Goal: Check status: Check status

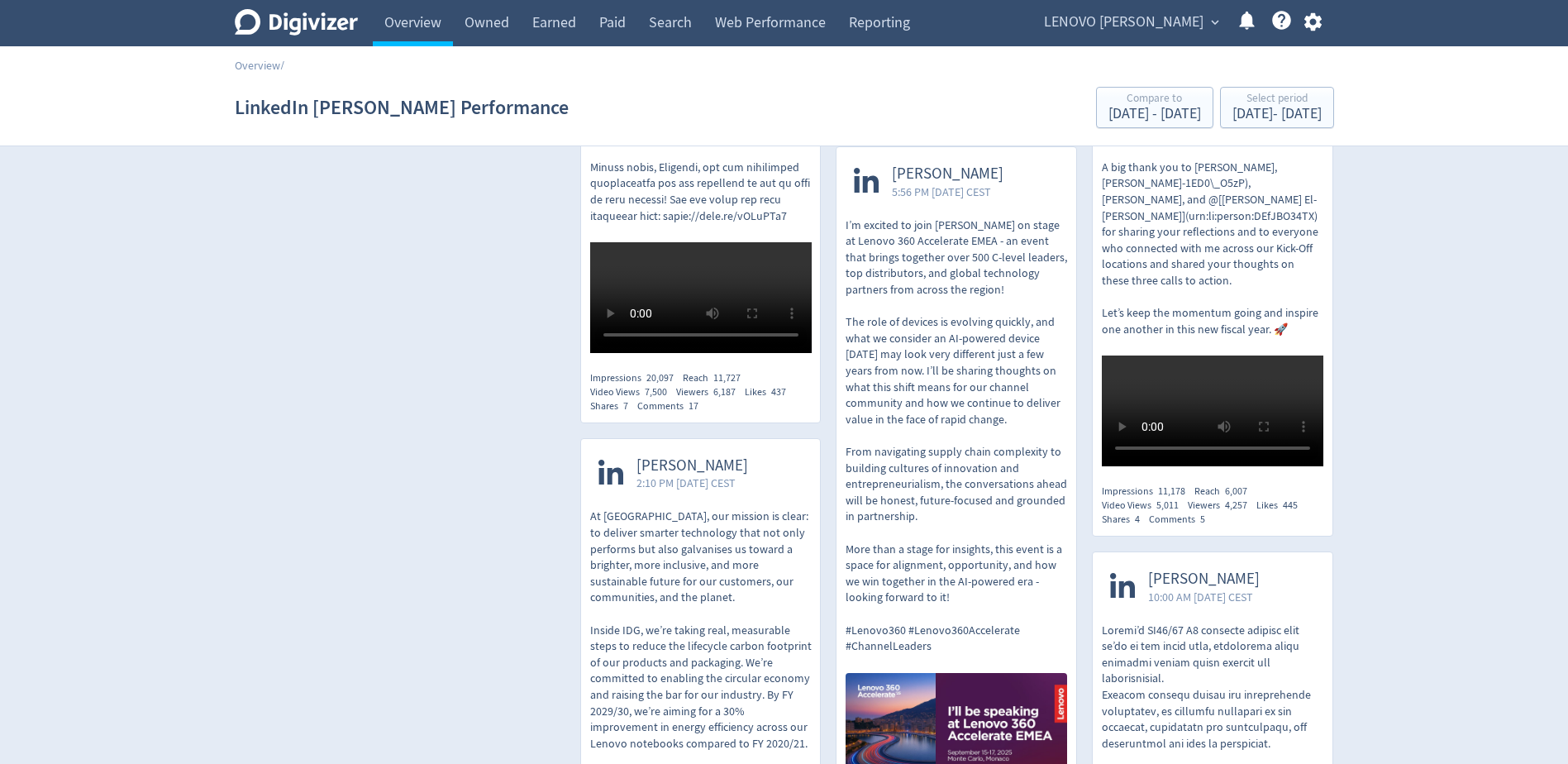
scroll to position [1405, 0]
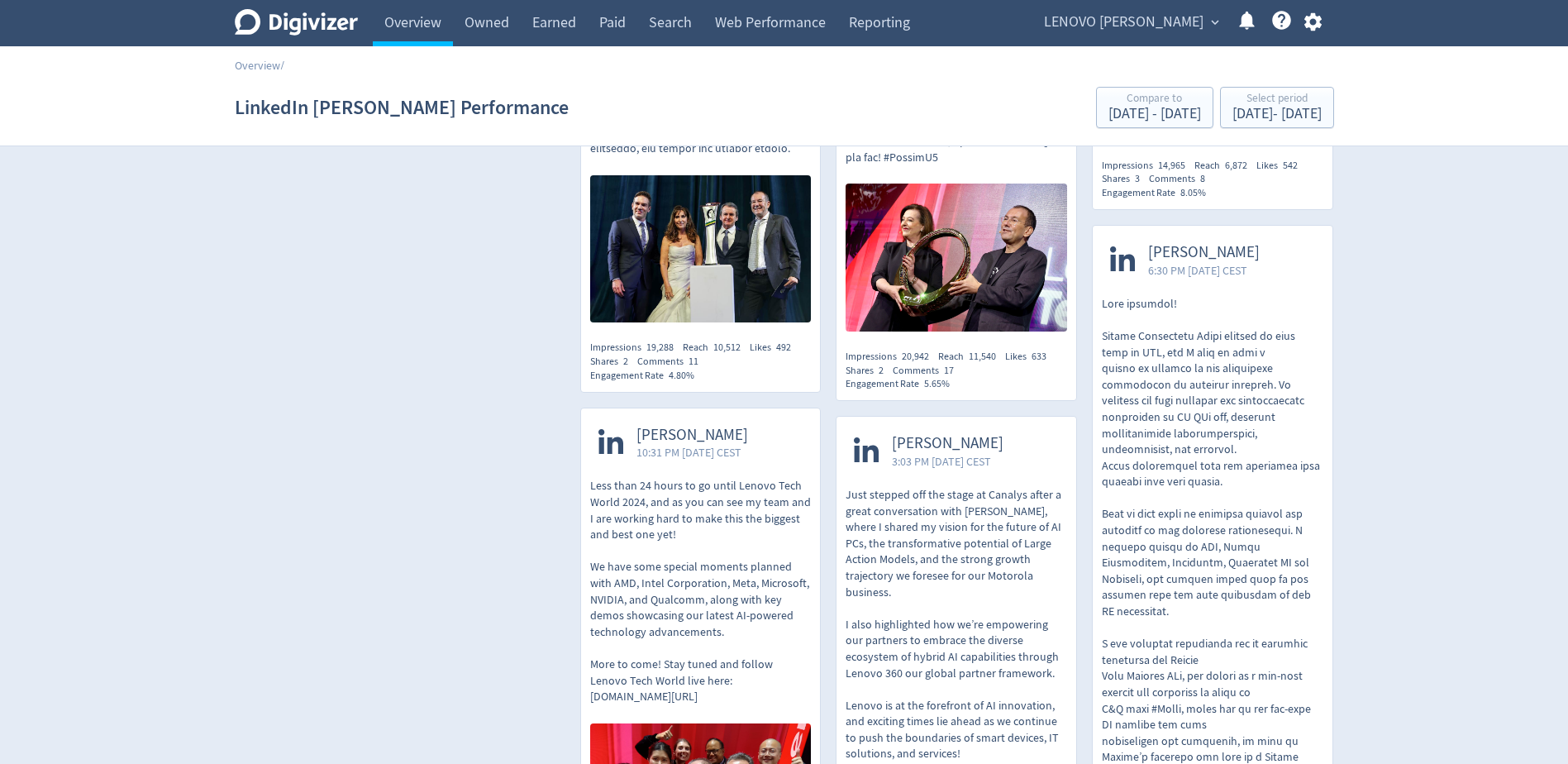
scroll to position [11492, 0]
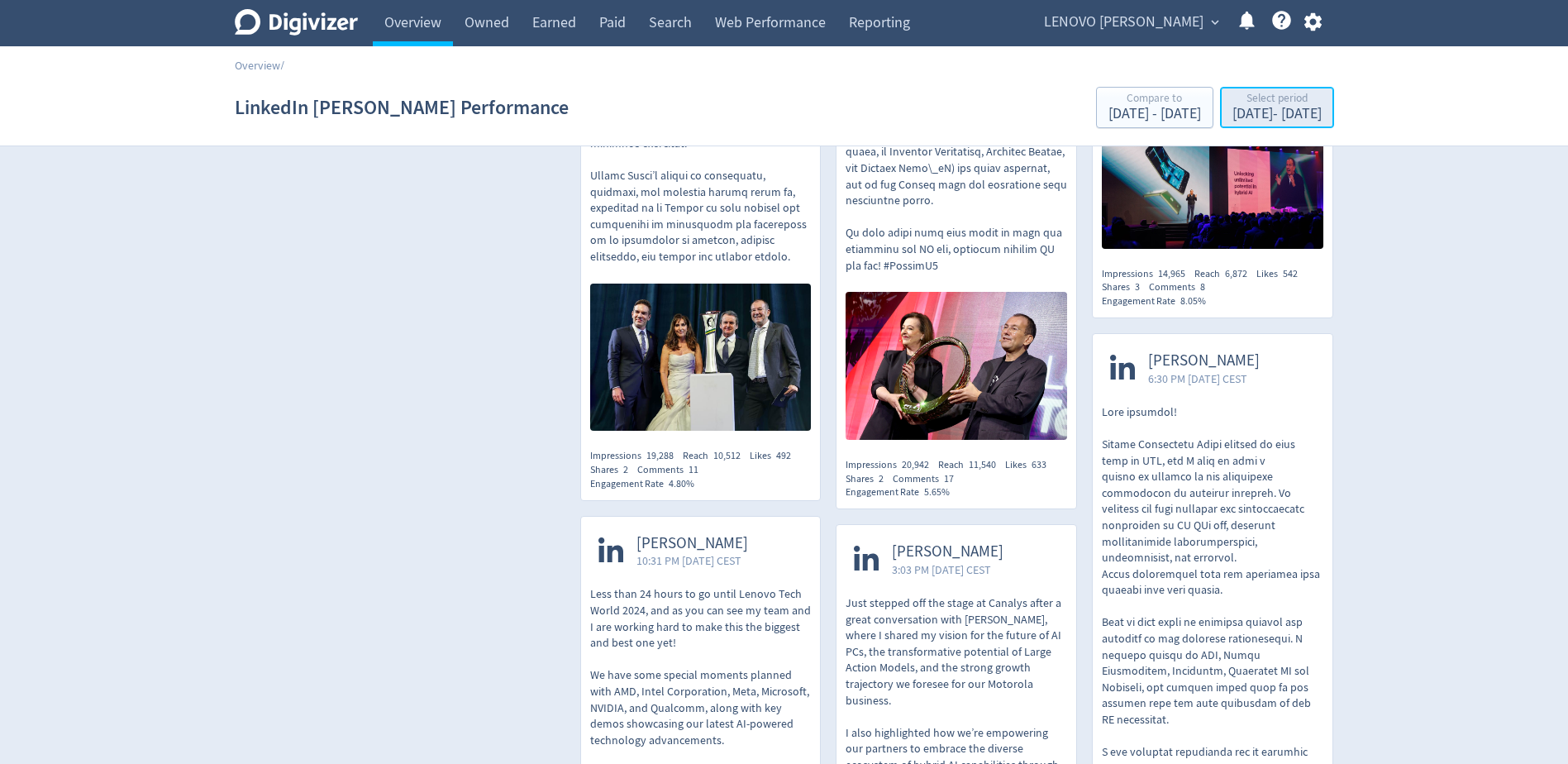
click at [1233, 113] on div "[DATE] - [DATE]" at bounding box center [1277, 114] width 89 height 15
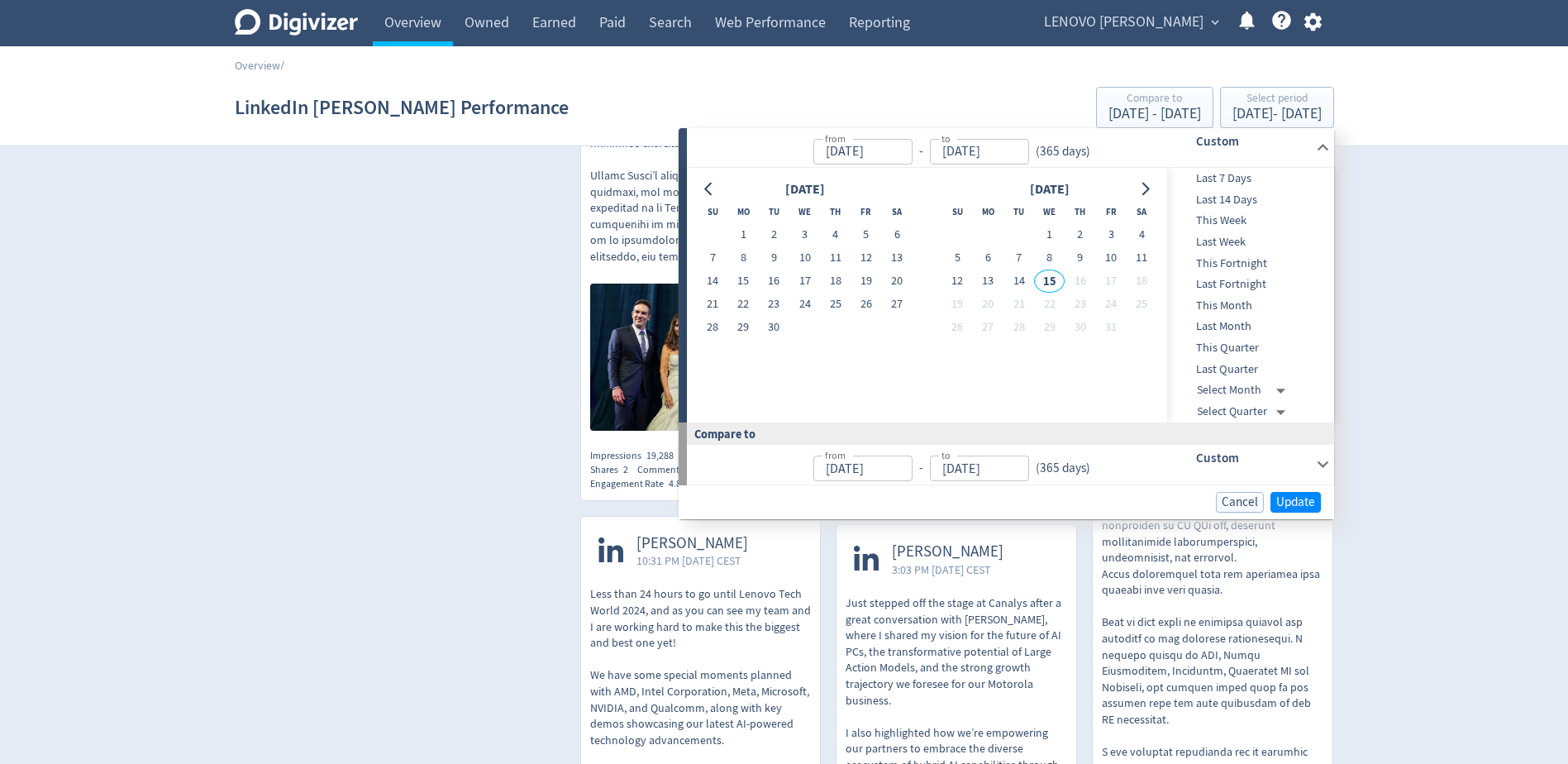
click at [1253, 318] on span "Last Month" at bounding box center [1249, 326] width 164 height 18
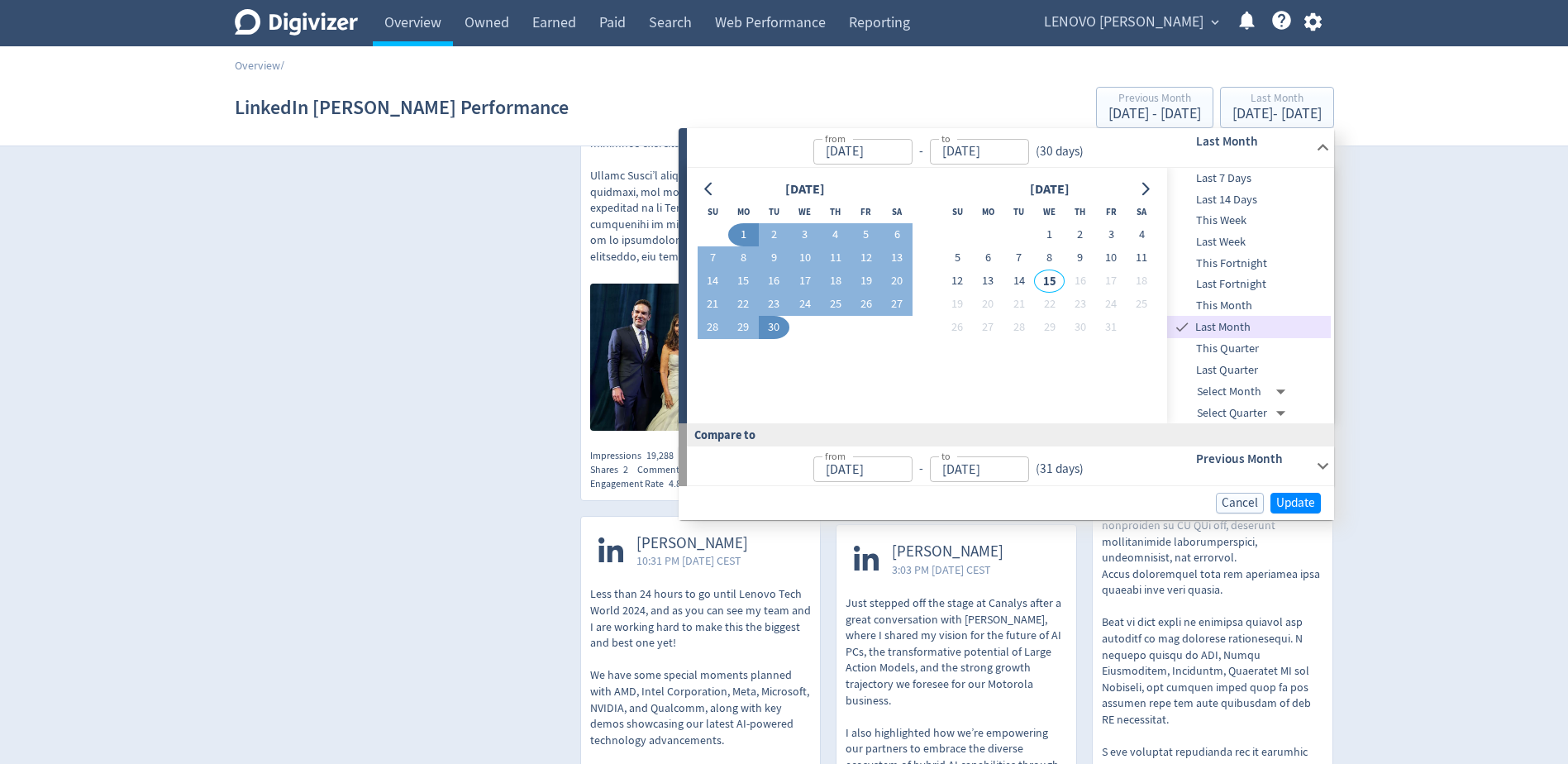
type input "[DATE]"
click at [1301, 492] on button "Update" at bounding box center [1295, 502] width 50 height 21
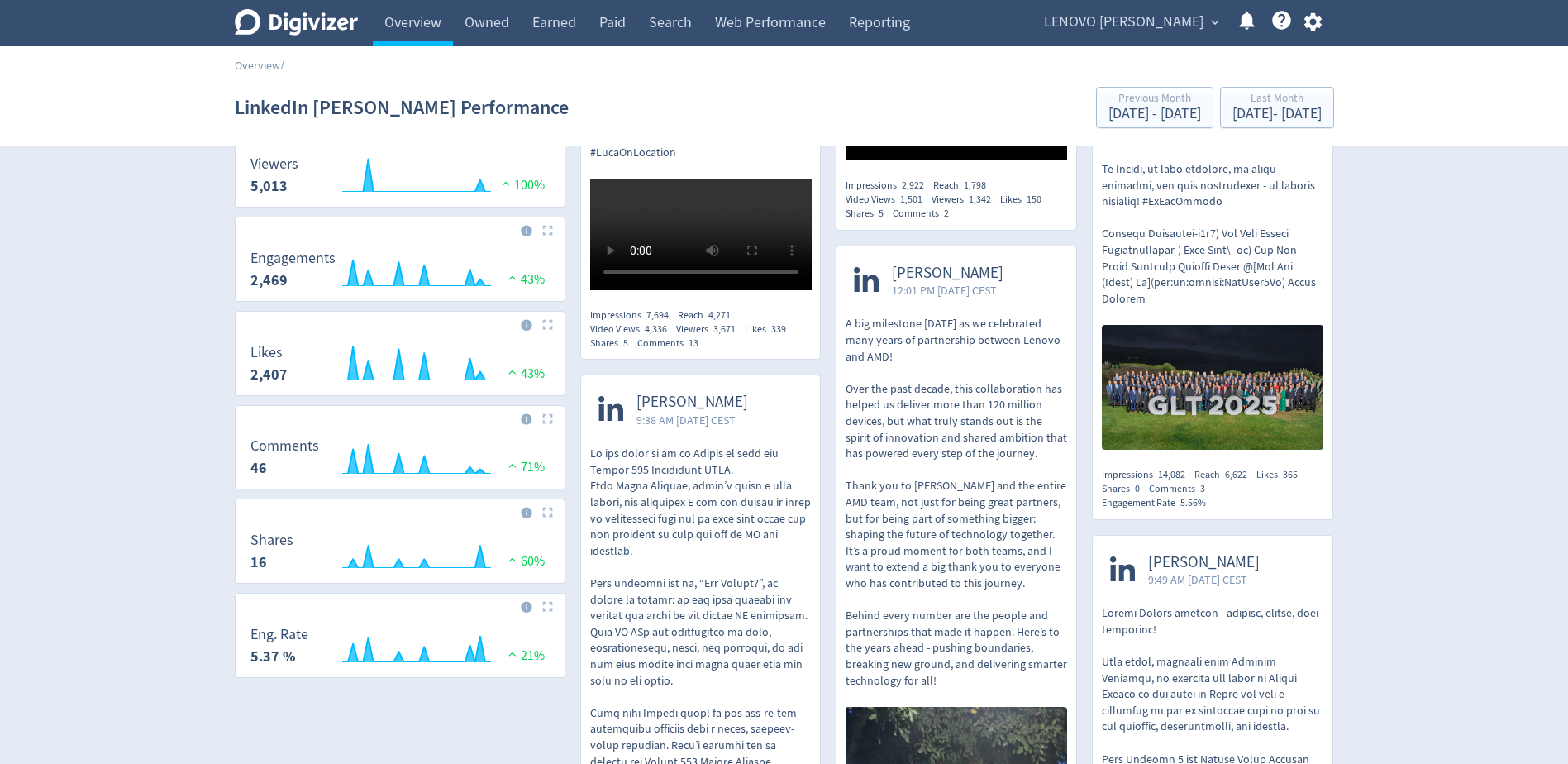
scroll to position [579, 0]
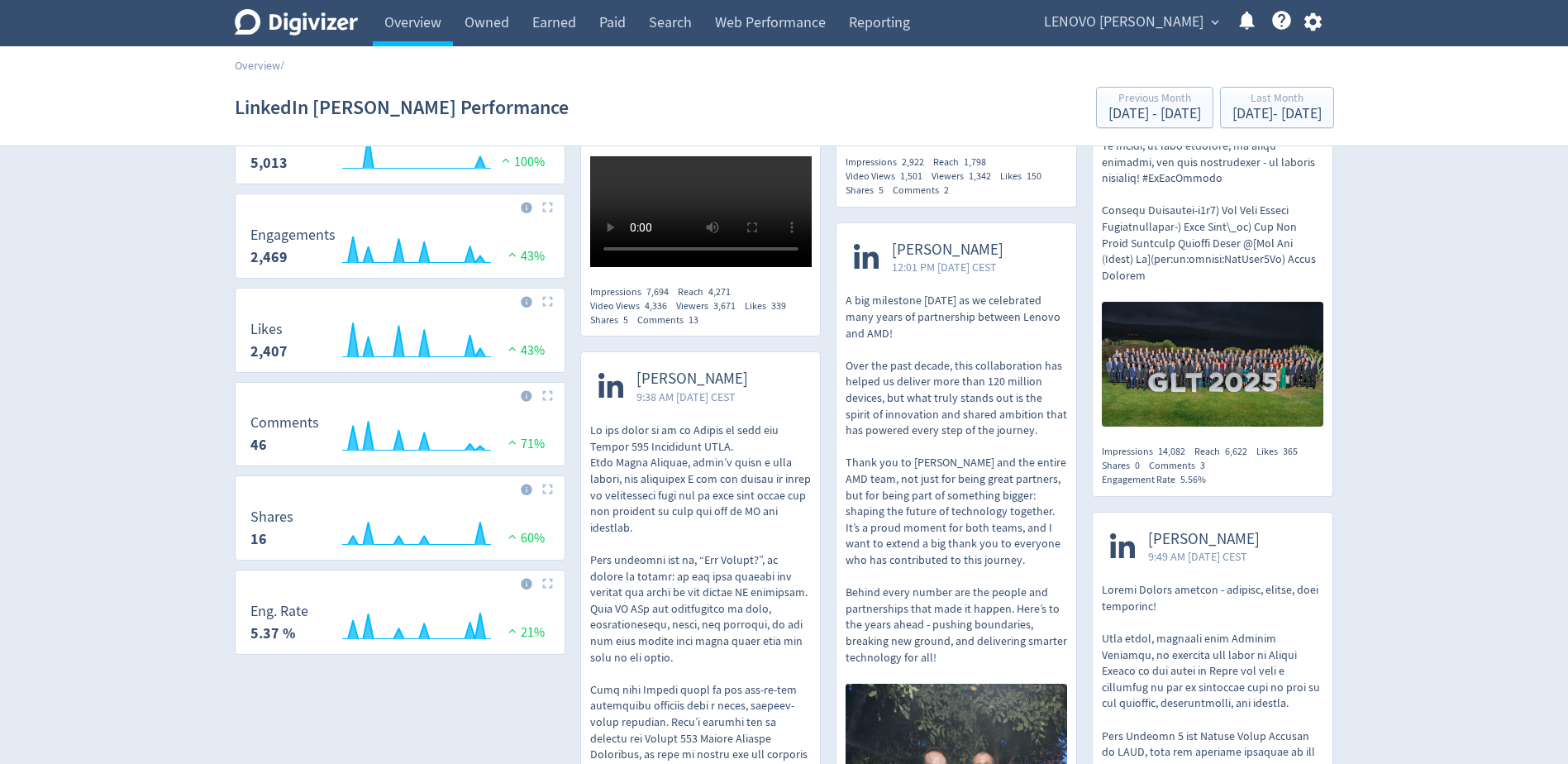
click at [1442, 555] on div "Digivizer Logo [PERSON_NAME] Logo Overview Owned Earned Paid Search Web Perform…" at bounding box center [784, 502] width 1568 height 2163
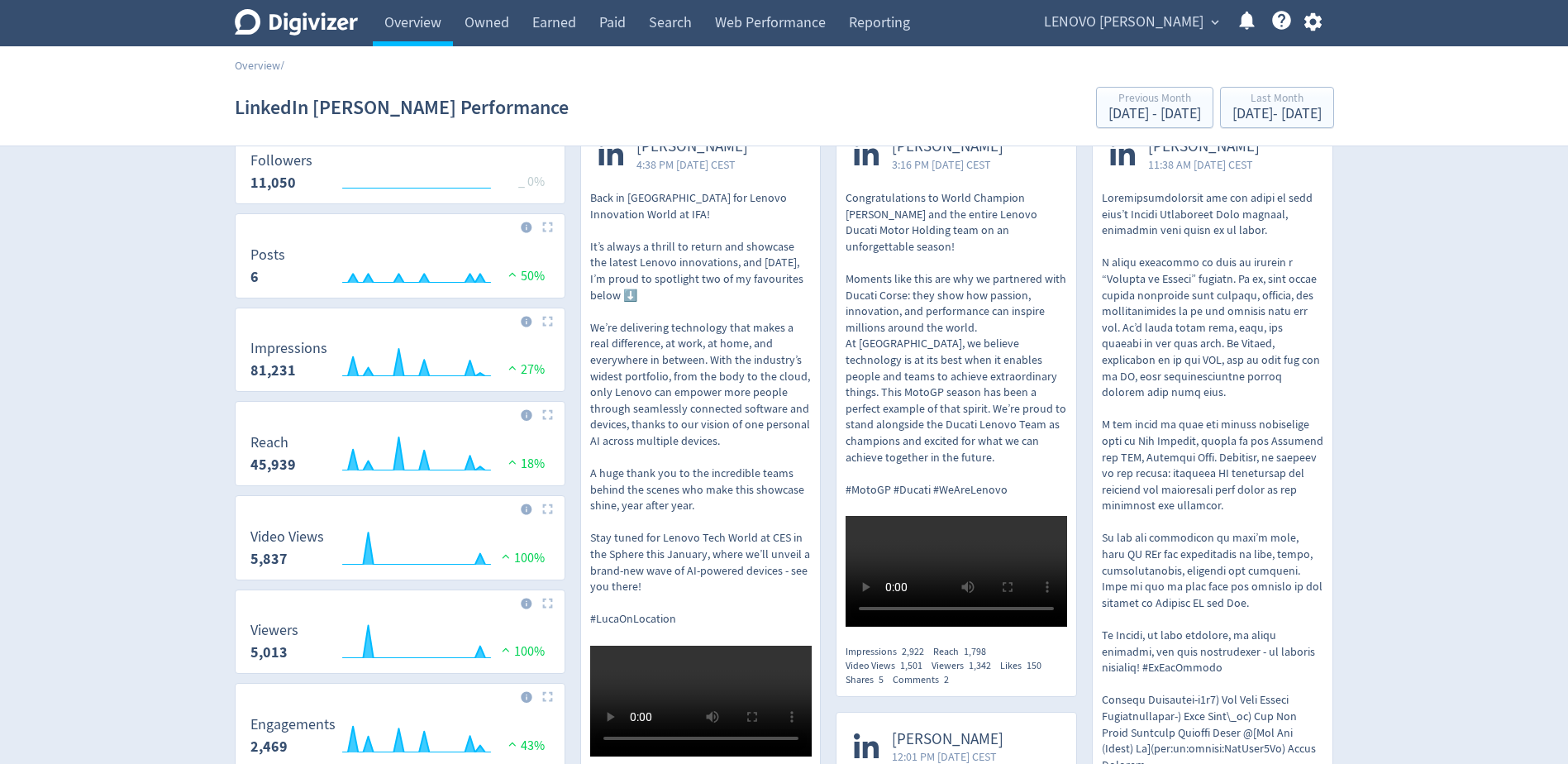
scroll to position [88, 0]
